Goal: Task Accomplishment & Management: Use online tool/utility

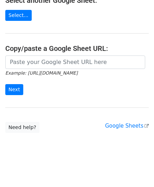
scroll to position [92, 0]
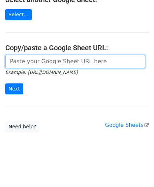
click at [35, 62] on input "url" at bounding box center [75, 61] width 140 height 13
paste input "https://docs.google.com/spreadsheets/d/1BxwzgeX9aSr6NOfesAnG-PvGxDH99I5gz5iWFdN…"
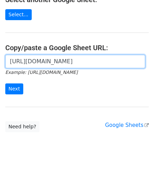
scroll to position [0, 153]
type input "https://docs.google.com/spreadsheets/d/1BxwzgeX9aSr6NOfesAnG-PvGxDH99I5gz5iWFdN…"
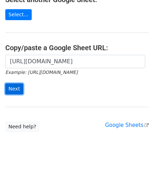
click at [16, 86] on input "Next" at bounding box center [14, 88] width 18 height 11
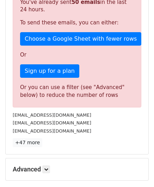
scroll to position [238, 0]
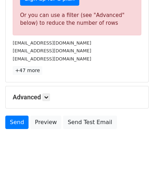
click at [48, 91] on div "Advanced Tracking Track Opens UTM Codes Track Clicks Filters Only include sprea…" at bounding box center [77, 97] width 143 height 22
click at [50, 96] on link at bounding box center [46, 97] width 8 height 8
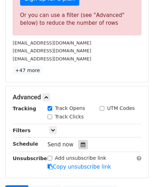
click at [81, 143] on icon at bounding box center [83, 144] width 5 height 5
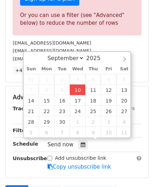
type input "[DATE] 12:00"
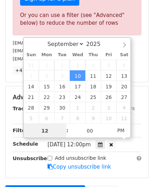
paste input "6"
type input "6"
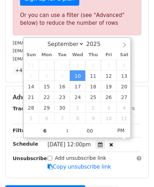
type input "[DATE] 18:00"
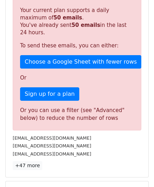
scroll to position [324, 0]
